Goal: Task Accomplishment & Management: Use online tool/utility

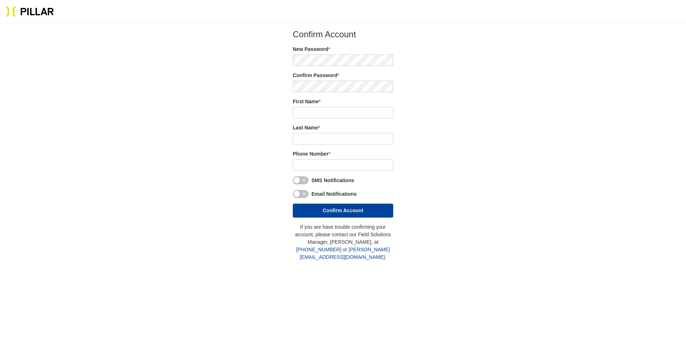
type input "[PERSON_NAME]"
type input "McSperrin"
type input "(515) 493 - 8794"
click at [349, 80] on div "Confirm Password *" at bounding box center [340, 82] width 100 height 20
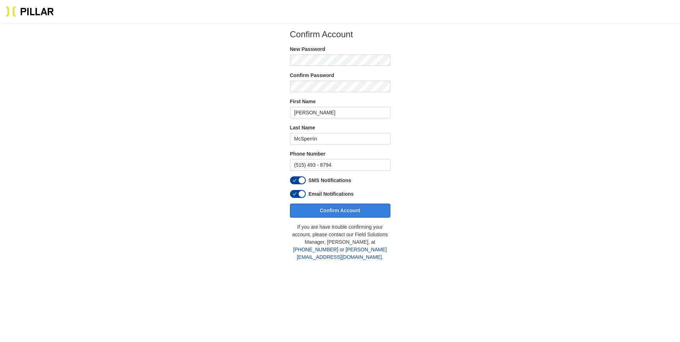
click at [361, 210] on button "Confirm Account" at bounding box center [340, 211] width 100 height 14
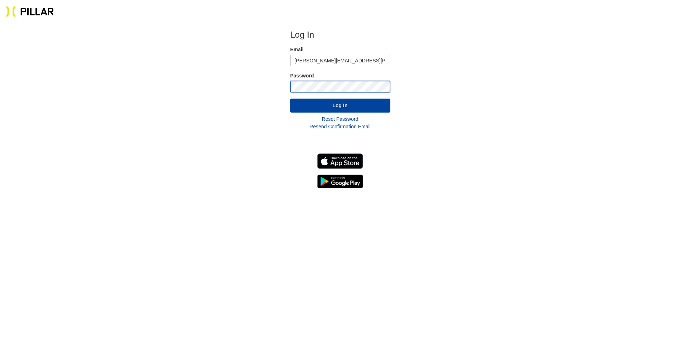
click at [290, 99] on button "Log In" at bounding box center [340, 106] width 100 height 14
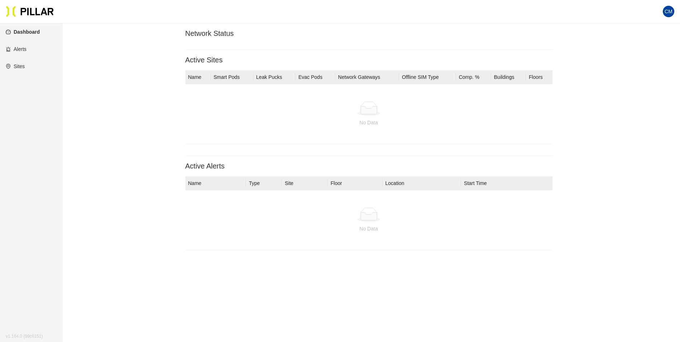
click at [382, 33] on h3 "Network Status" at bounding box center [368, 33] width 367 height 9
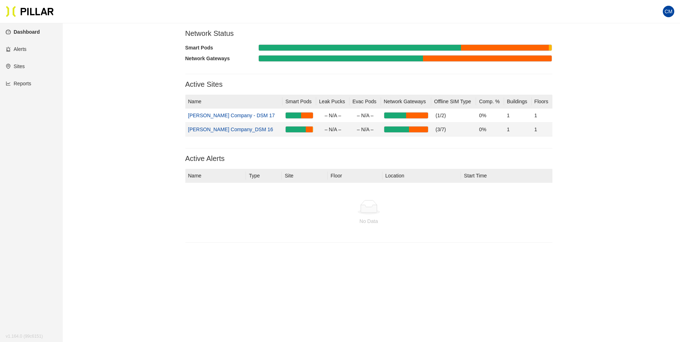
click at [240, 130] on link "[PERSON_NAME] Company_DSM 16" at bounding box center [230, 130] width 85 height 6
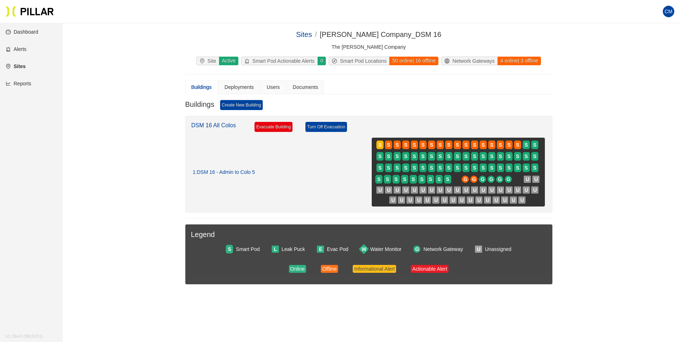
click at [22, 83] on link "Reports" at bounding box center [18, 84] width 25 height 6
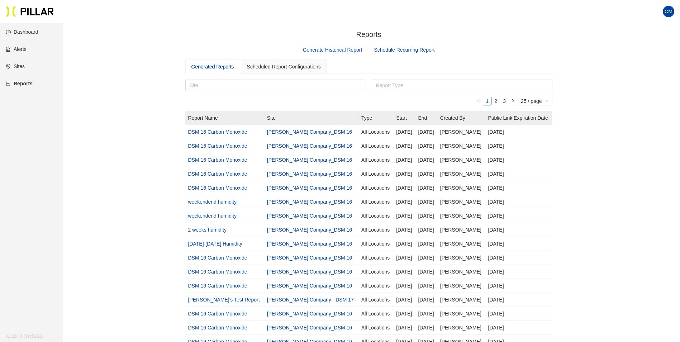
click at [326, 49] on link "Generate Historical Report" at bounding box center [333, 50] width 60 height 6
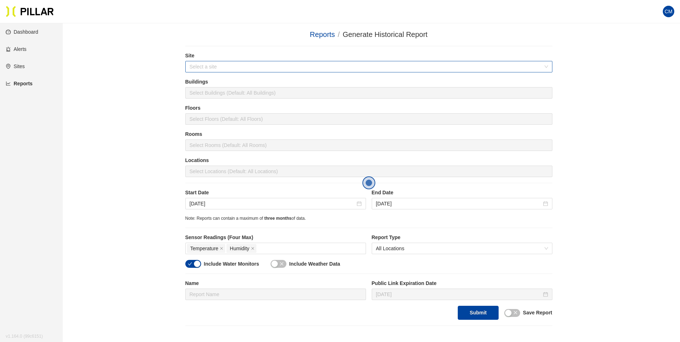
click at [274, 72] on input "search" at bounding box center [367, 66] width 354 height 11
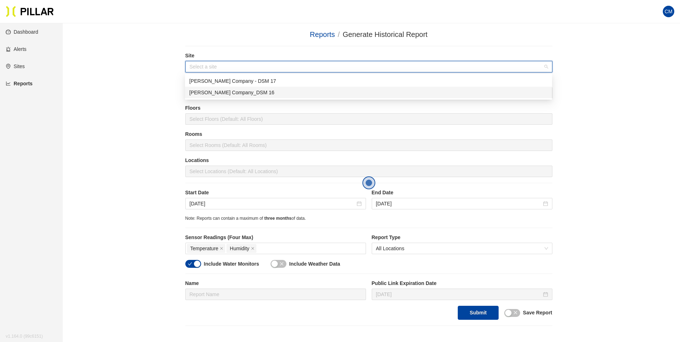
click at [262, 91] on div "[PERSON_NAME] Company_DSM 16" at bounding box center [368, 93] width 359 height 8
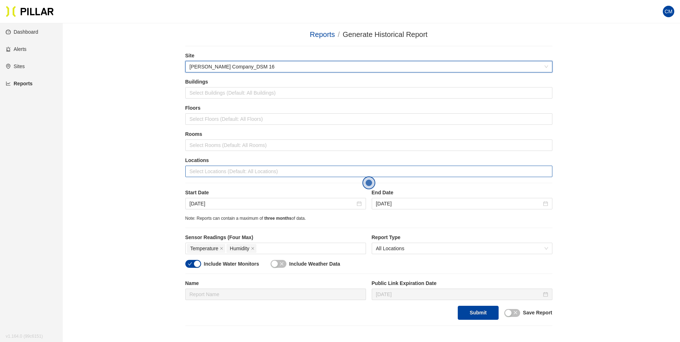
click at [206, 169] on div at bounding box center [369, 171] width 364 height 10
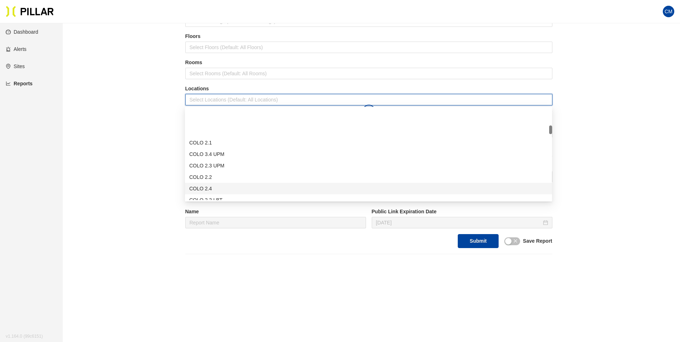
scroll to position [179, 0]
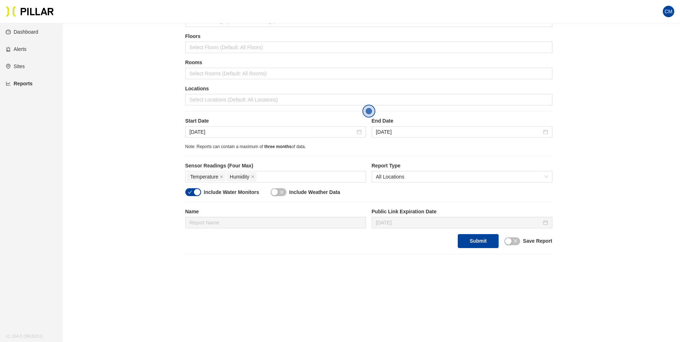
drag, startPoint x: 212, startPoint y: 155, endPoint x: 157, endPoint y: 156, distance: 55.2
click at [157, 156] on div "Reports / Generate Historical Report / Site [PERSON_NAME] Company_DSM 16 Buildi…" at bounding box center [368, 105] width 577 height 297
click at [223, 96] on div at bounding box center [369, 100] width 364 height 10
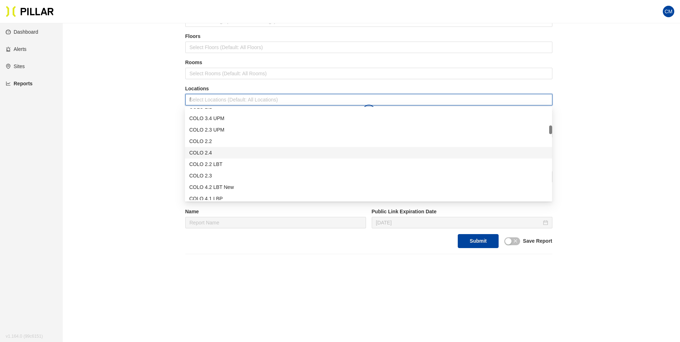
type input "fc"
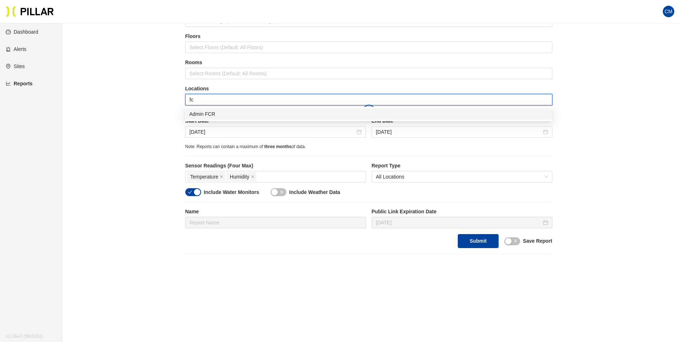
click at [210, 114] on div "Admin FCR" at bounding box center [368, 114] width 359 height 8
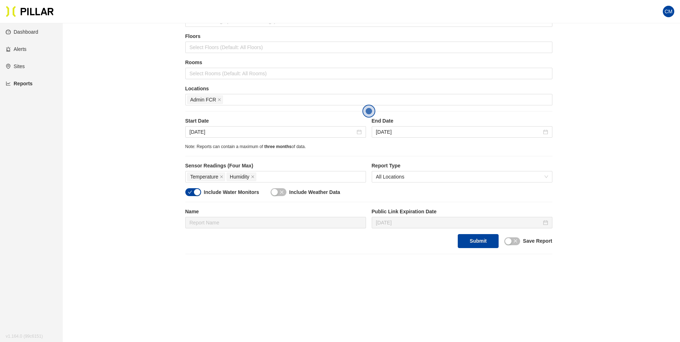
click at [166, 140] on div "Reports / Generate Historical Report / Site [PERSON_NAME] Company_DSM 16 Buildi…" at bounding box center [368, 105] width 577 height 297
click at [193, 197] on div "Include Water Monitors Include Weather Data" at bounding box center [368, 195] width 367 height 14
click at [196, 193] on div "button" at bounding box center [197, 192] width 6 height 6
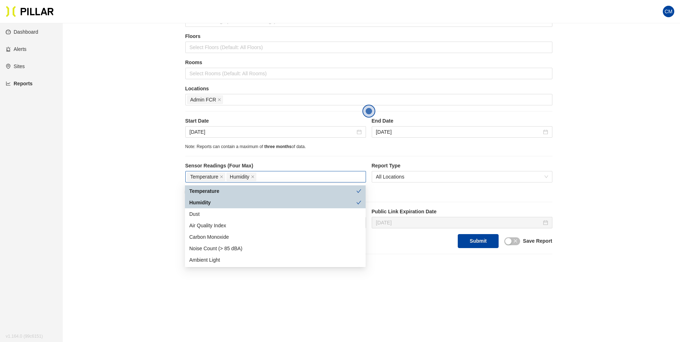
click at [264, 176] on div "Temperature Humidity" at bounding box center [275, 177] width 177 height 10
click at [216, 216] on div "Dust" at bounding box center [275, 214] width 172 height 8
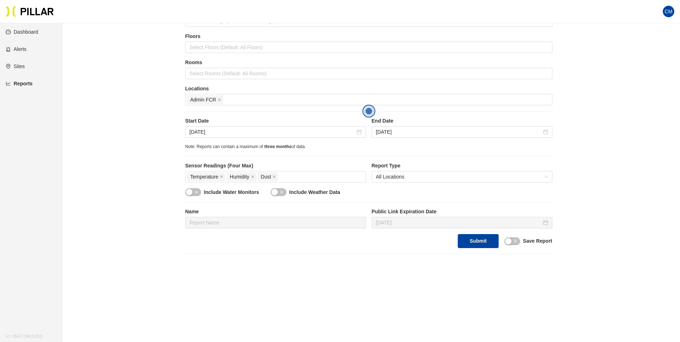
click at [172, 215] on div "Reports / Generate Historical Report / Site [PERSON_NAME] Company_DSM 16 Buildi…" at bounding box center [368, 105] width 577 height 297
click at [479, 240] on button "Submit" at bounding box center [478, 241] width 41 height 14
drag, startPoint x: 526, startPoint y: 197, endPoint x: 544, endPoint y: 203, distance: 18.6
drag, startPoint x: 544, startPoint y: 203, endPoint x: 576, endPoint y: 240, distance: 48.5
click at [576, 240] on div "Reports / Generate Historical Report / Site [PERSON_NAME] Company_DSM 16 Buildi…" at bounding box center [368, 138] width 577 height 362
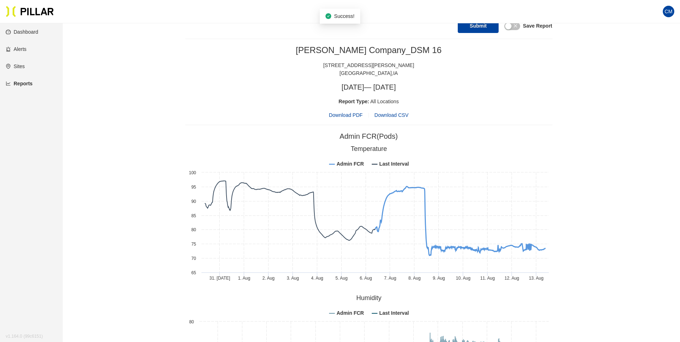
scroll to position [307, 0]
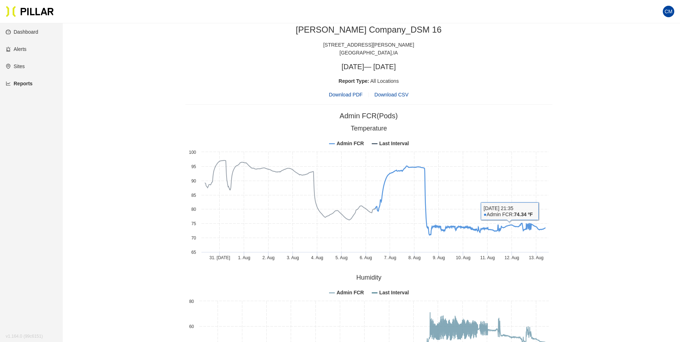
click at [570, 116] on div "Reports / Generate Historical Report / Site [PERSON_NAME] Company_DSM 16 Buildi…" at bounding box center [368, 154] width 577 height 865
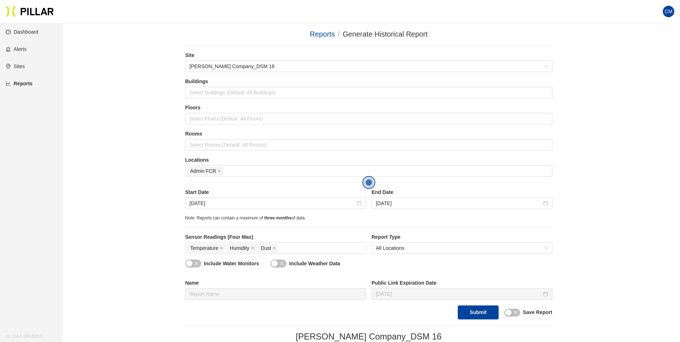
scroll to position [0, 0]
drag, startPoint x: 110, startPoint y: 131, endPoint x: 110, endPoint y: 93, distance: 38.7
click at [235, 175] on div "Admin FCR" at bounding box center [369, 171] width 364 height 10
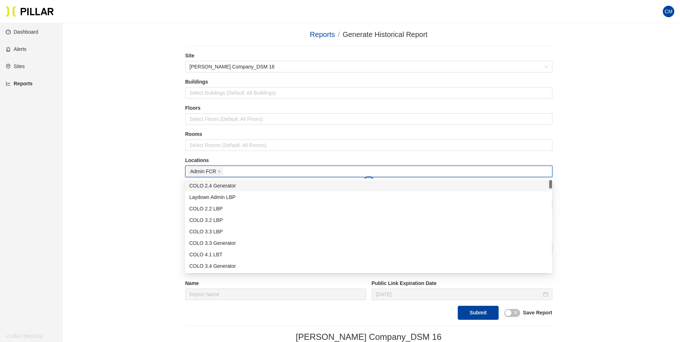
click at [237, 170] on div "Admin FCR" at bounding box center [369, 171] width 364 height 10
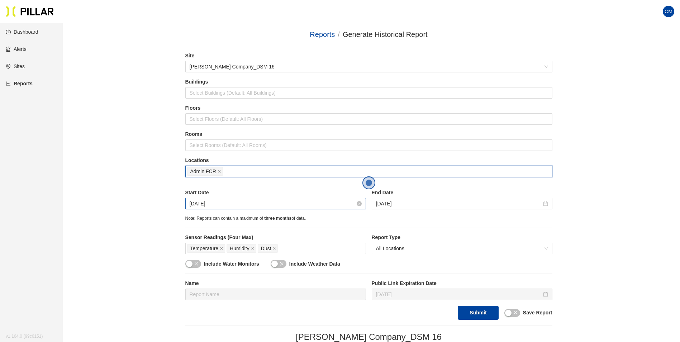
click at [229, 203] on input "[DATE]" at bounding box center [273, 204] width 166 height 8
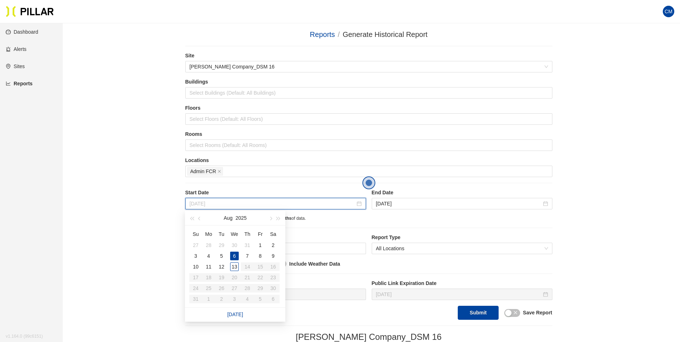
type input "[DATE]"
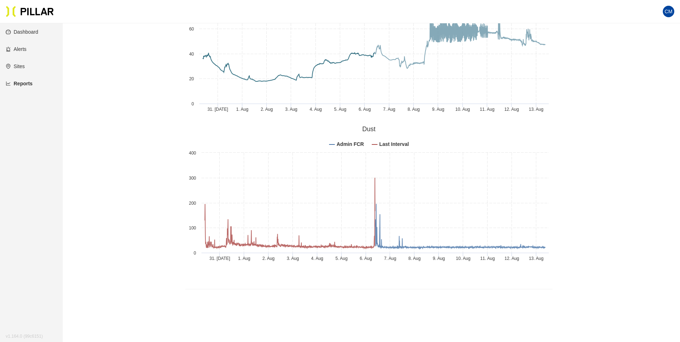
scroll to position [595, 0]
